Goal: Task Accomplishment & Management: Manage account settings

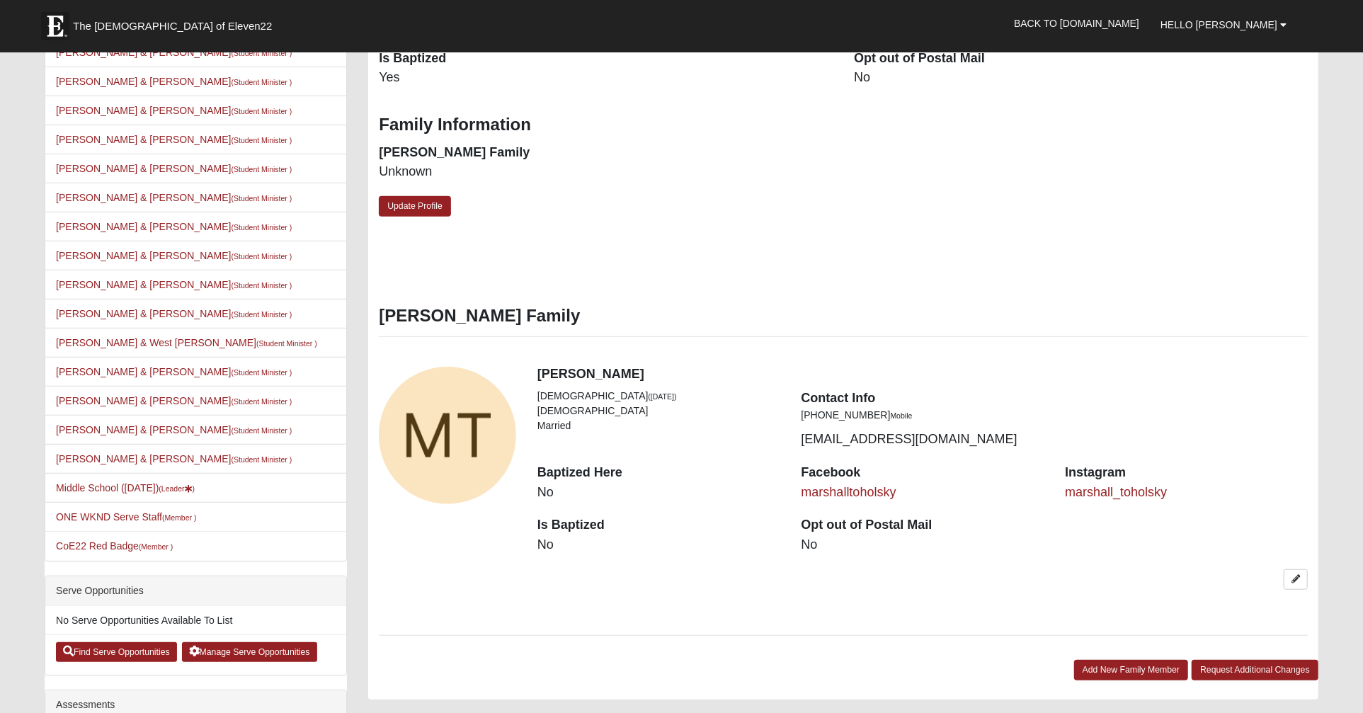
scroll to position [688, 0]
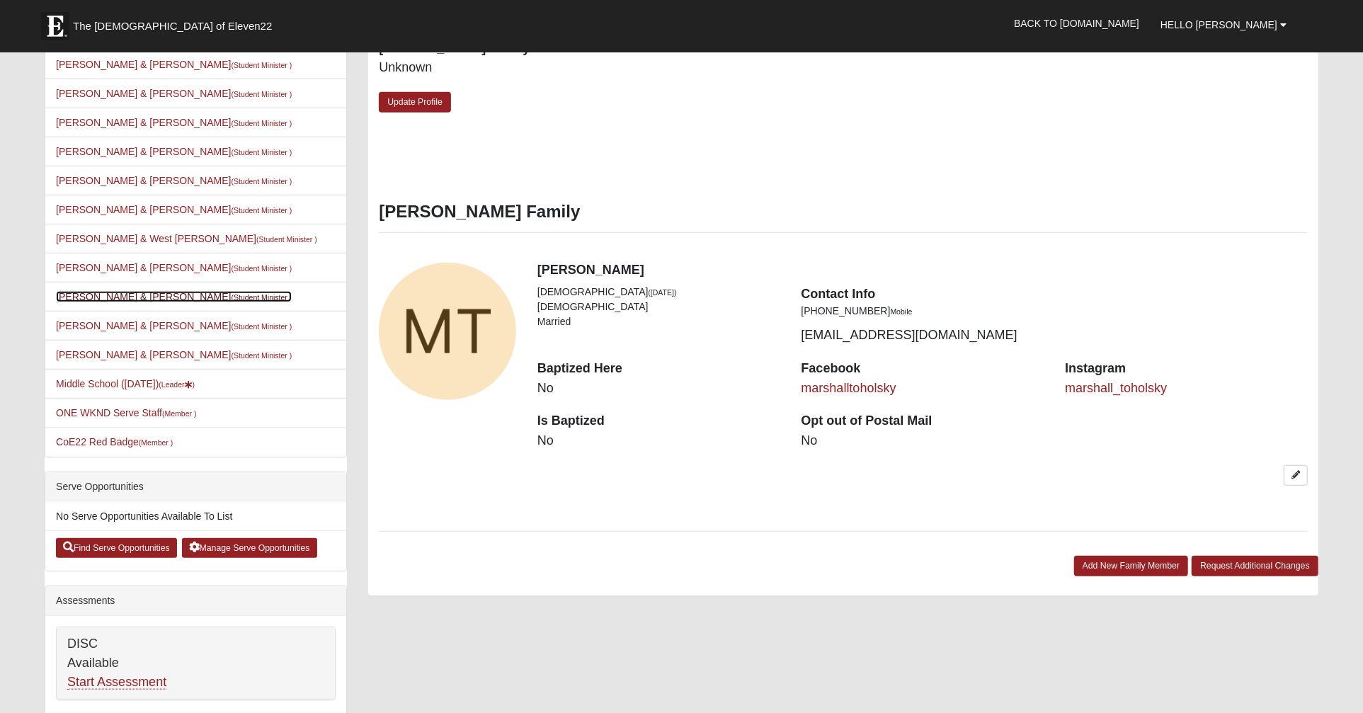
click at [148, 291] on link "[PERSON_NAME] & [PERSON_NAME] (Student Minister )" at bounding box center [174, 296] width 236 height 11
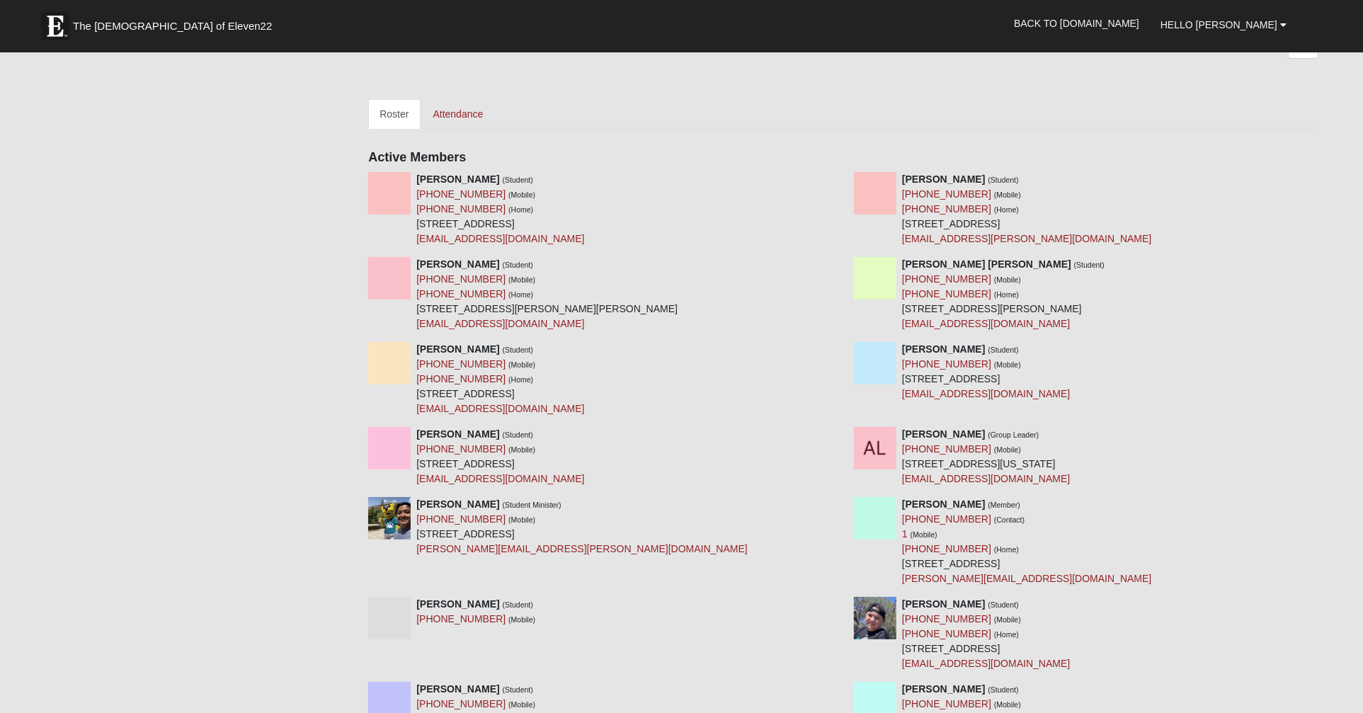
scroll to position [365, 0]
click at [476, 93] on div "Your communication preference: Email SMS Joel Thompson & Amos Lee Group Details…" at bounding box center [843, 421] width 950 height 1336
click at [476, 105] on link "Attendance" at bounding box center [458, 111] width 73 height 30
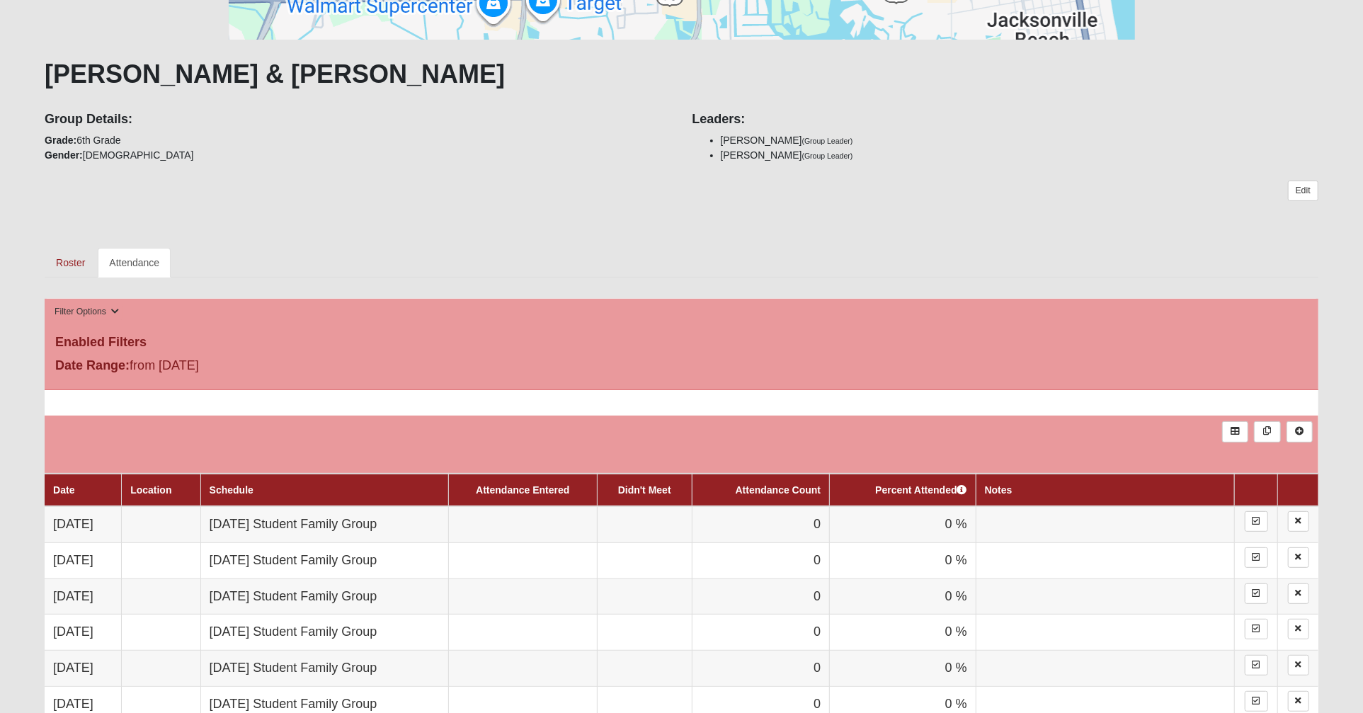
scroll to position [504, 0]
